Goal: Find specific page/section: Find specific page/section

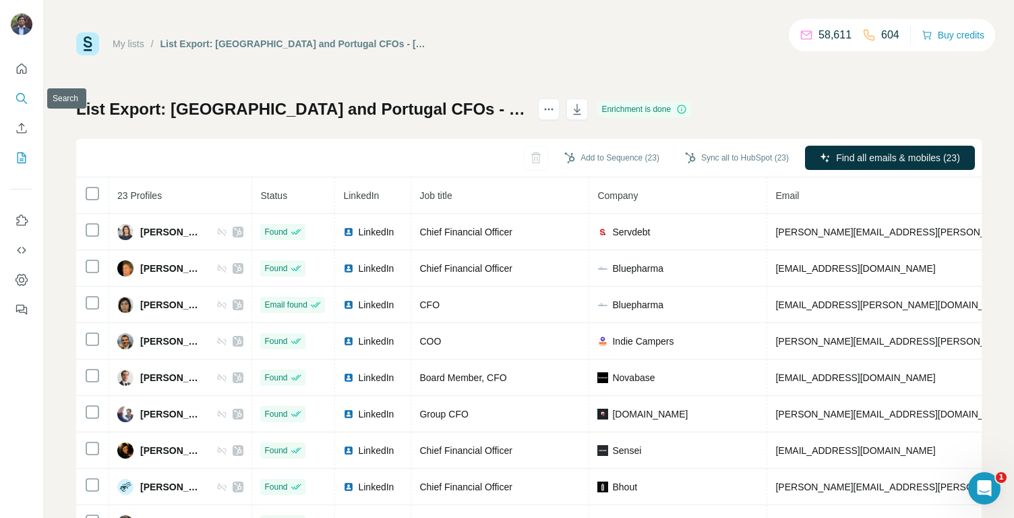
click at [20, 102] on icon "Search" at bounding box center [21, 98] width 13 height 13
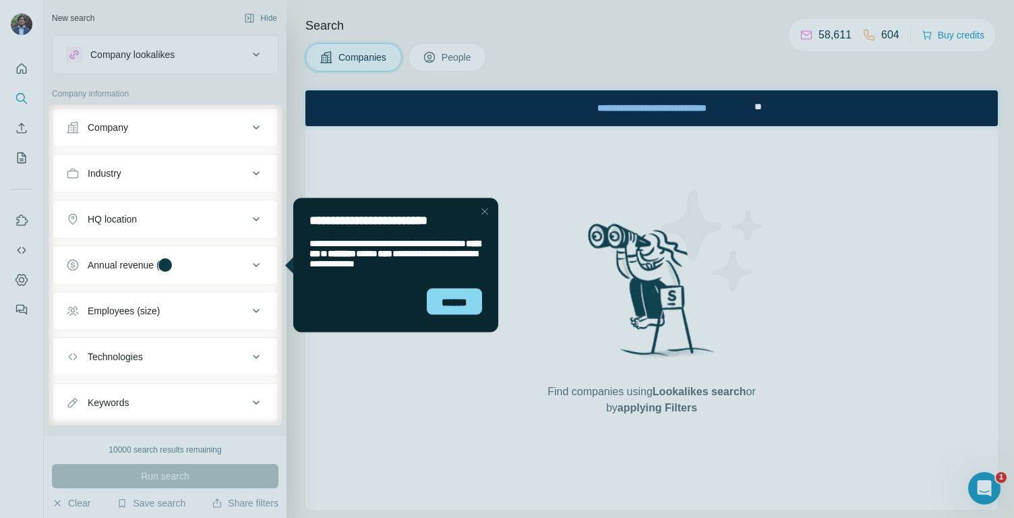
click at [21, 160] on div at bounding box center [24, 265] width 49 height 321
click at [484, 214] on div "Close Step" at bounding box center [485, 211] width 16 height 16
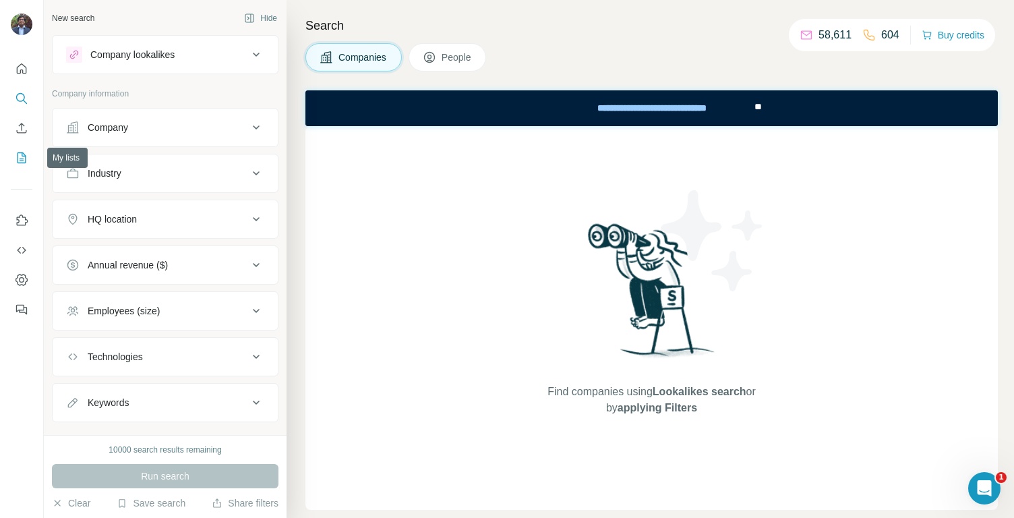
click at [16, 161] on icon "My lists" at bounding box center [21, 157] width 13 height 13
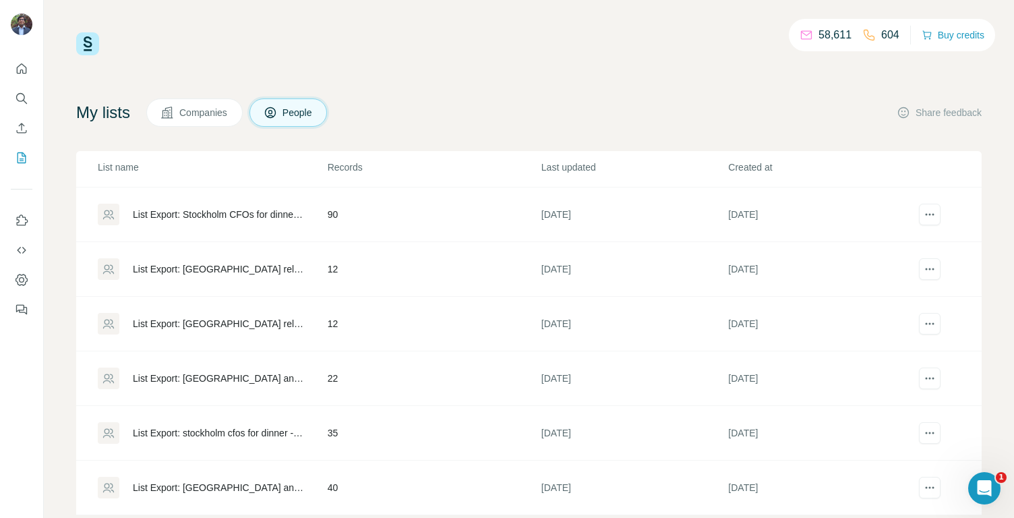
scroll to position [30, 0]
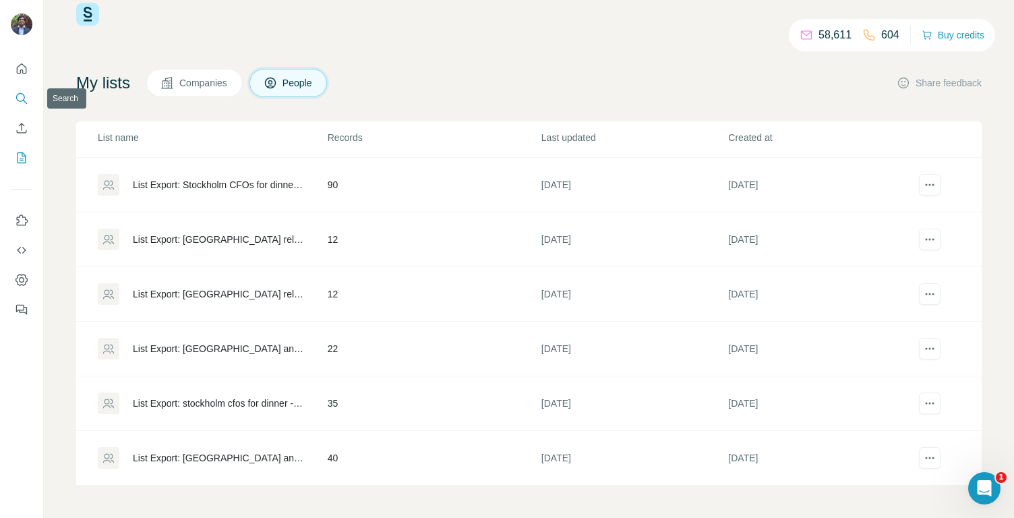
click at [24, 96] on icon "Search" at bounding box center [20, 97] width 9 height 9
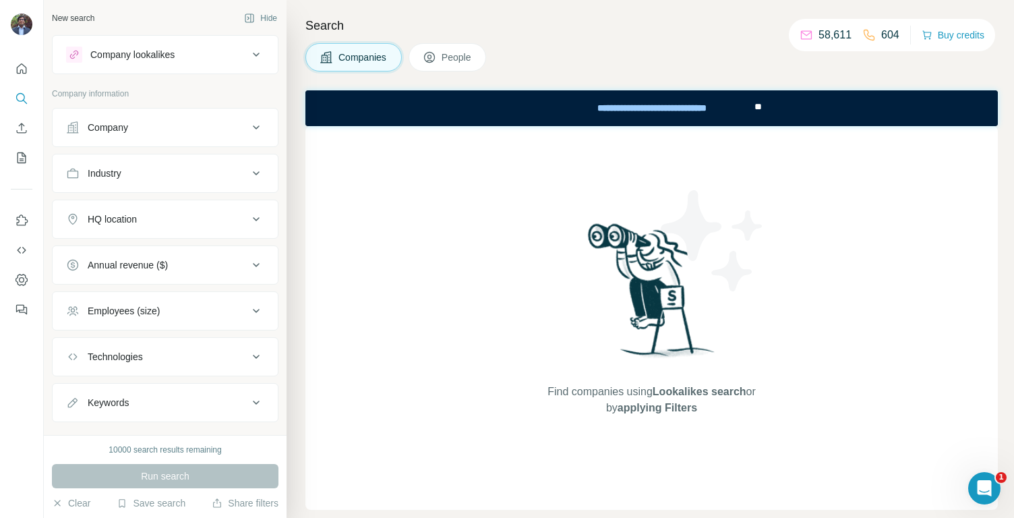
scroll to position [25, 0]
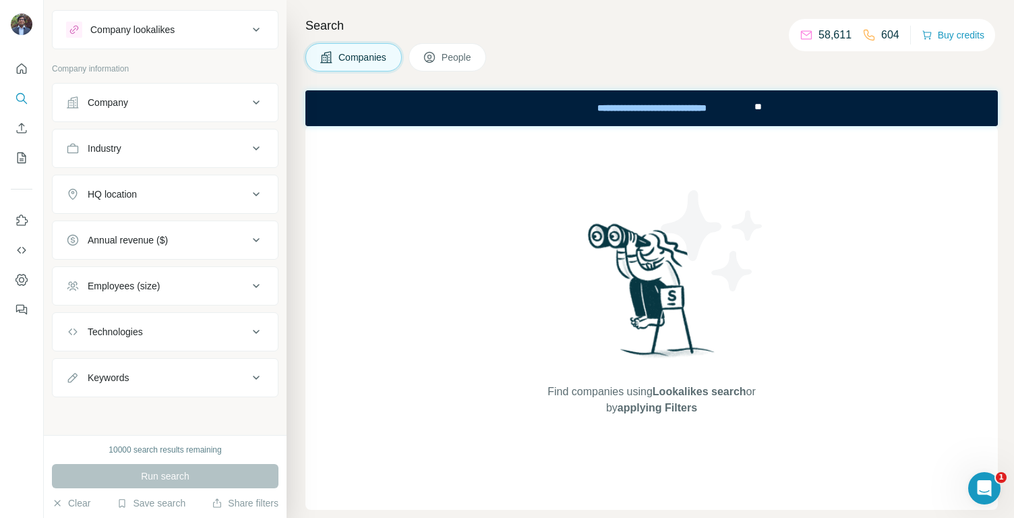
click at [605, 59] on div "Companies People" at bounding box center [651, 57] width 693 height 28
click at [20, 72] on icon "Quick start" at bounding box center [22, 68] width 10 height 10
